Goal: Transaction & Acquisition: Book appointment/travel/reservation

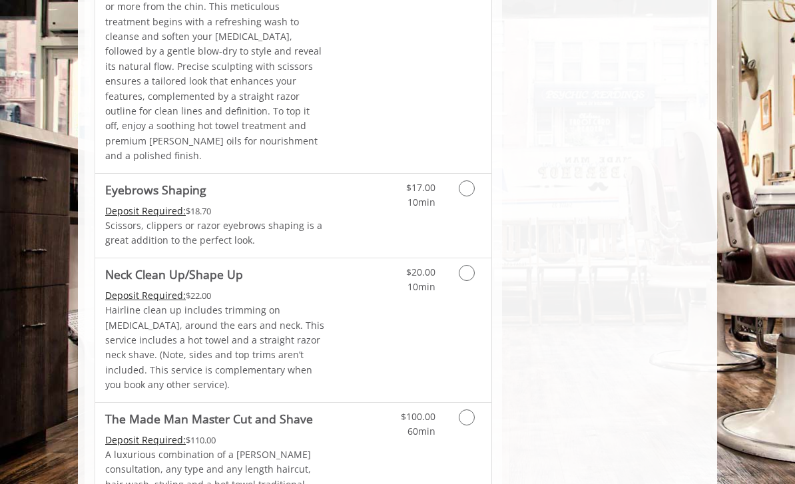
scroll to position [2341, 0]
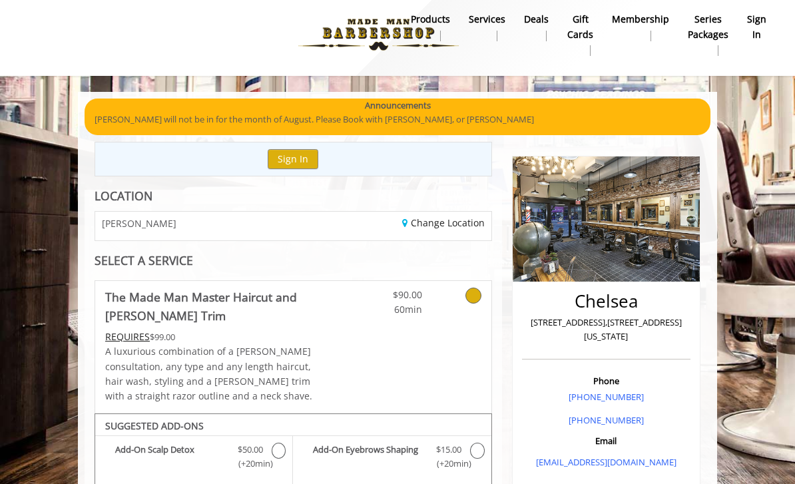
scroll to position [0, 0]
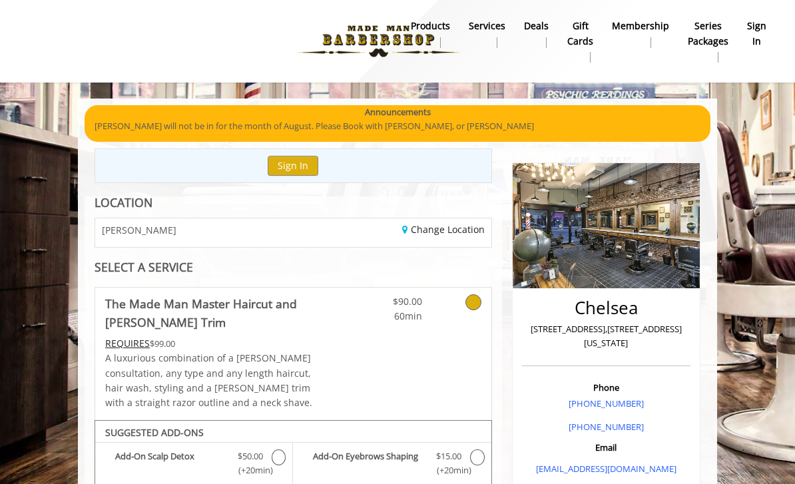
click at [408, 228] on link "Change Location" at bounding box center [443, 229] width 83 height 13
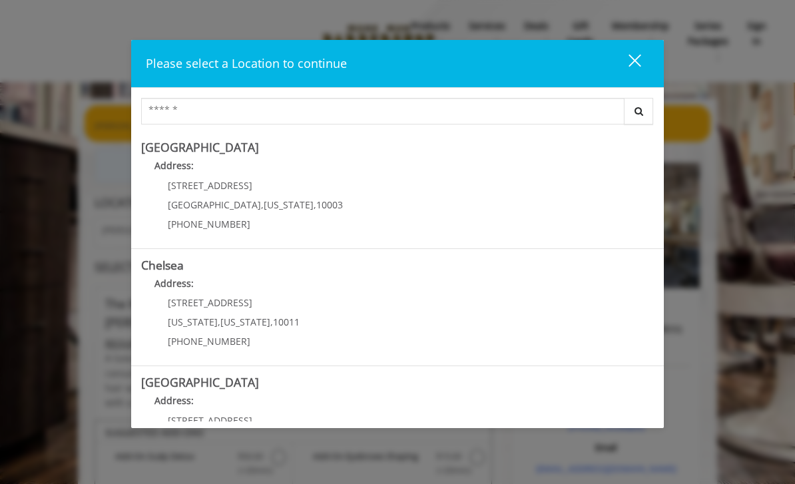
click at [261, 205] on span "," at bounding box center [262, 205] width 3 height 13
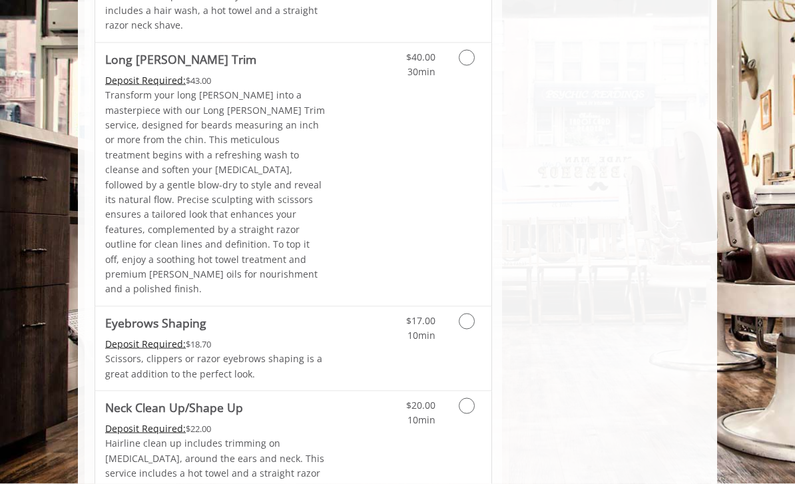
scroll to position [2223, 0]
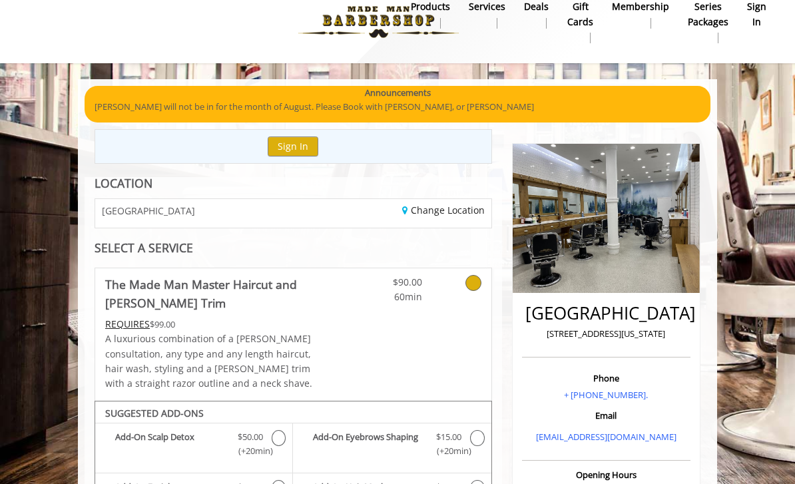
scroll to position [0, 0]
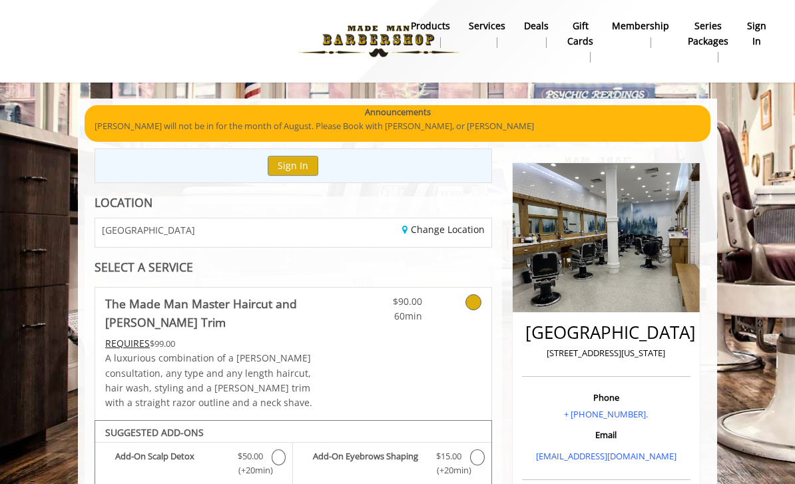
click at [404, 231] on link "Change Location" at bounding box center [443, 229] width 83 height 13
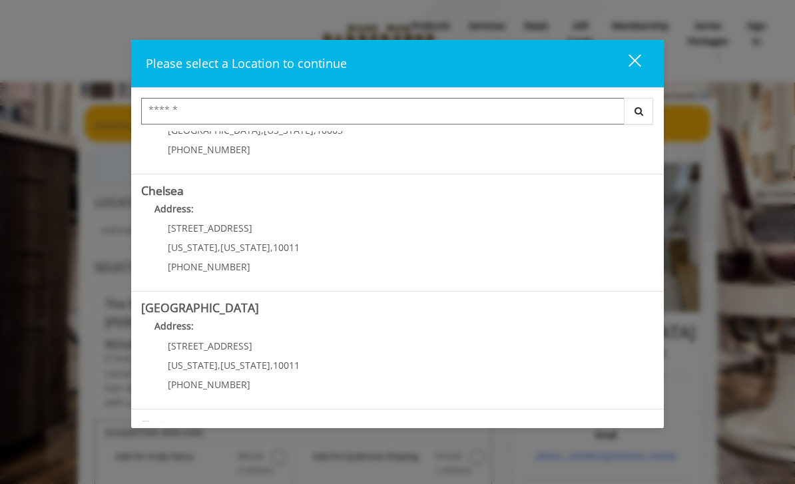
scroll to position [99, 0]
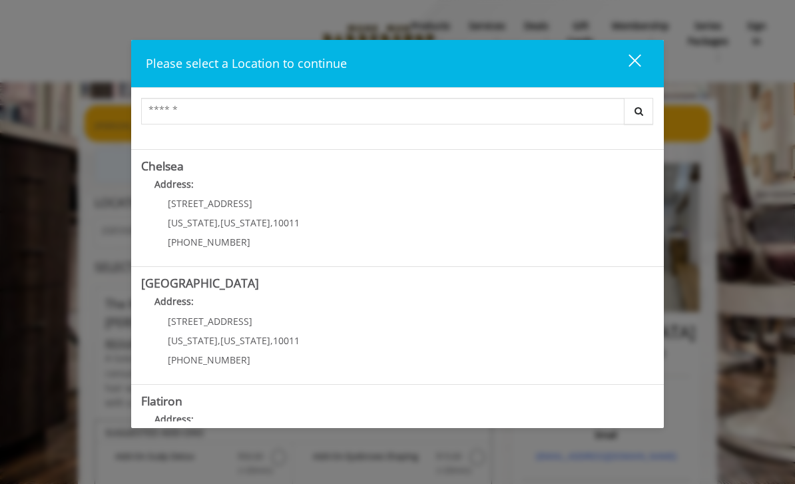
click at [270, 334] on span "," at bounding box center [271, 340] width 3 height 13
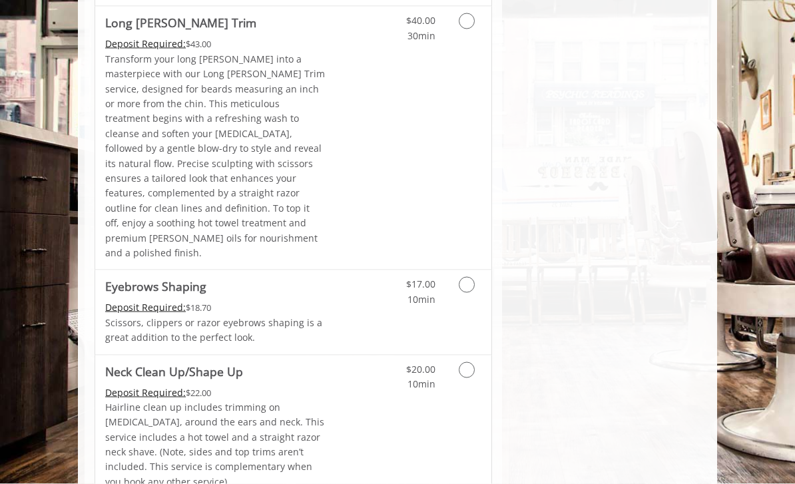
scroll to position [2168, 0]
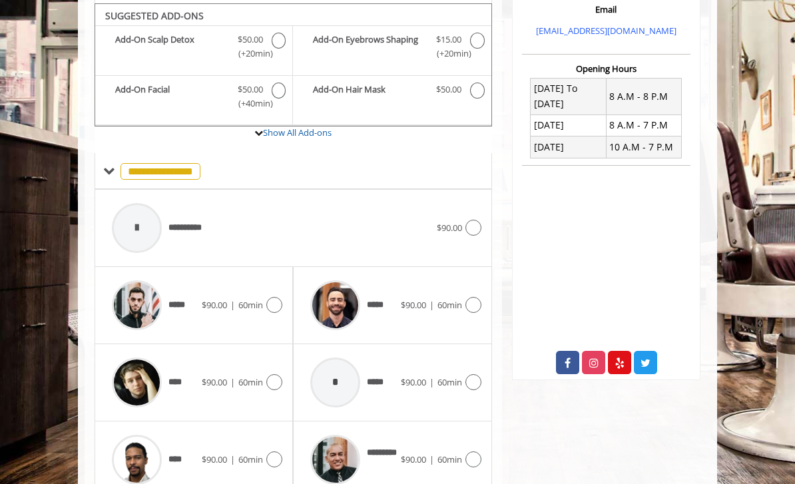
scroll to position [429, 0]
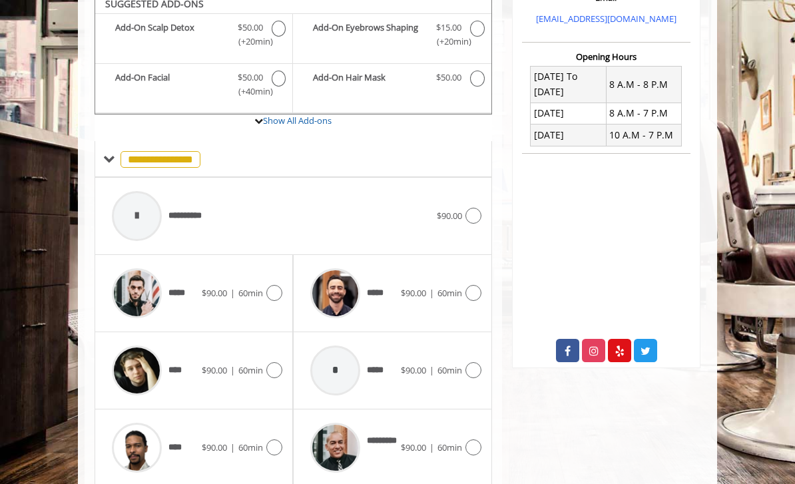
click at [147, 364] on img at bounding box center [137, 371] width 50 height 50
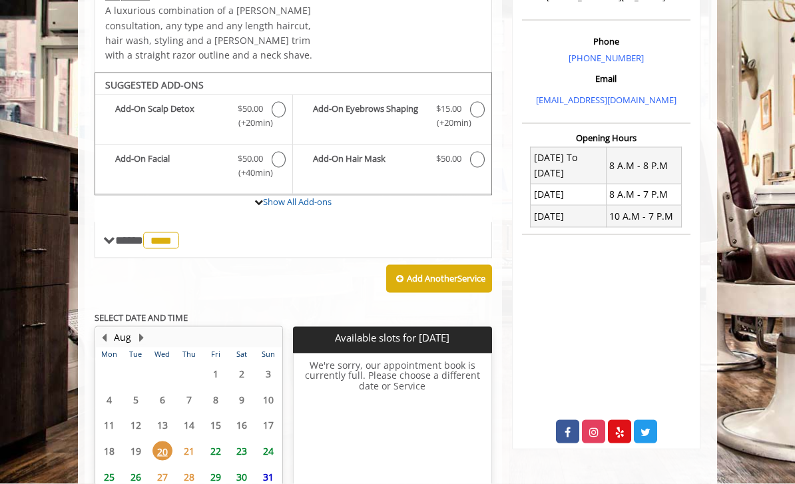
scroll to position [413, 0]
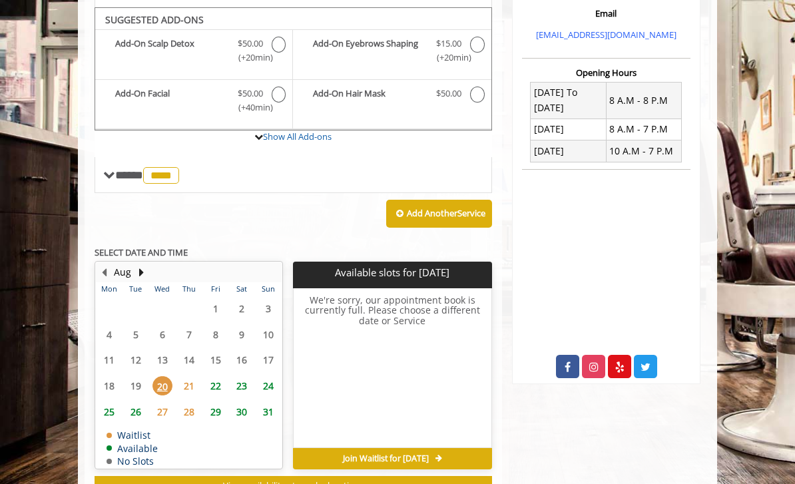
click at [272, 384] on span "24" at bounding box center [268, 385] width 20 height 19
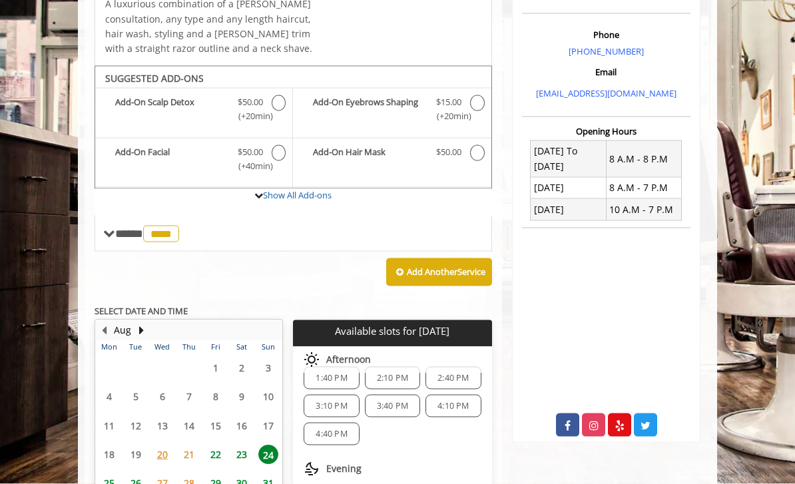
scroll to position [350, 0]
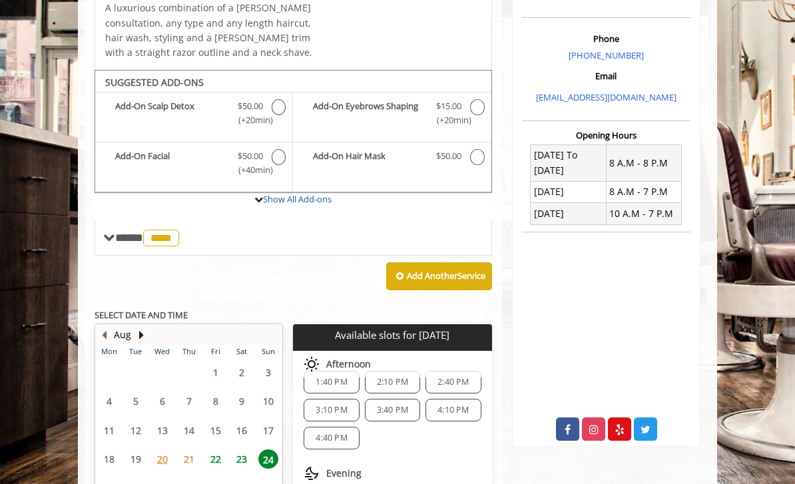
click at [172, 230] on span "****" at bounding box center [161, 238] width 36 height 17
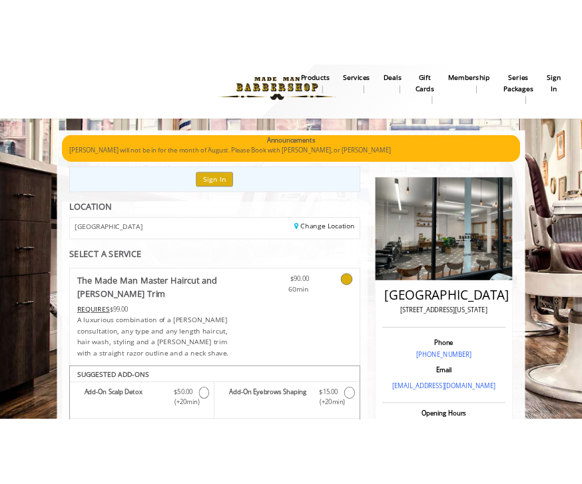
scroll to position [0, 0]
